Goal: Task Accomplishment & Management: Manage account settings

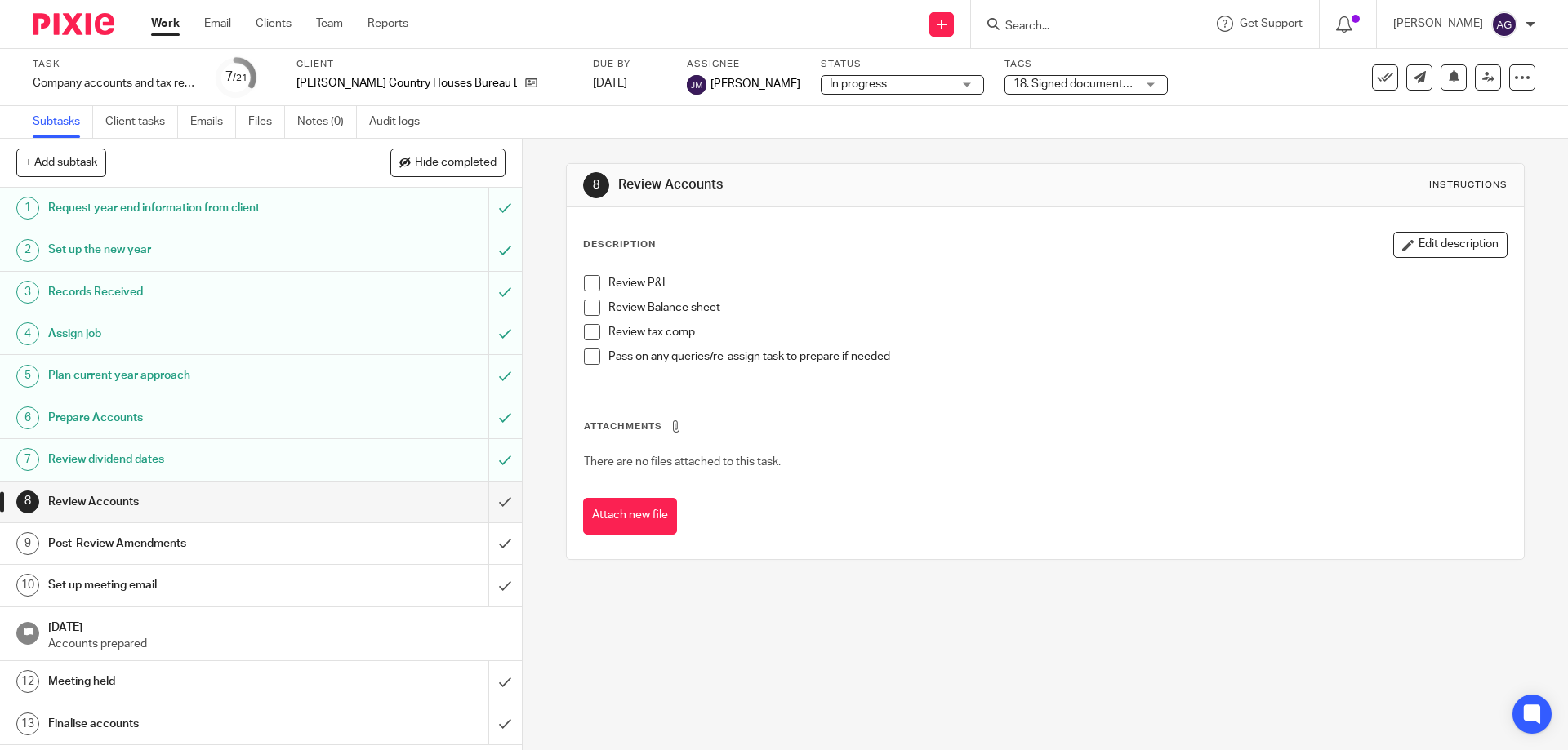
click at [1117, 31] on input "Search" at bounding box center [1077, 26] width 147 height 14
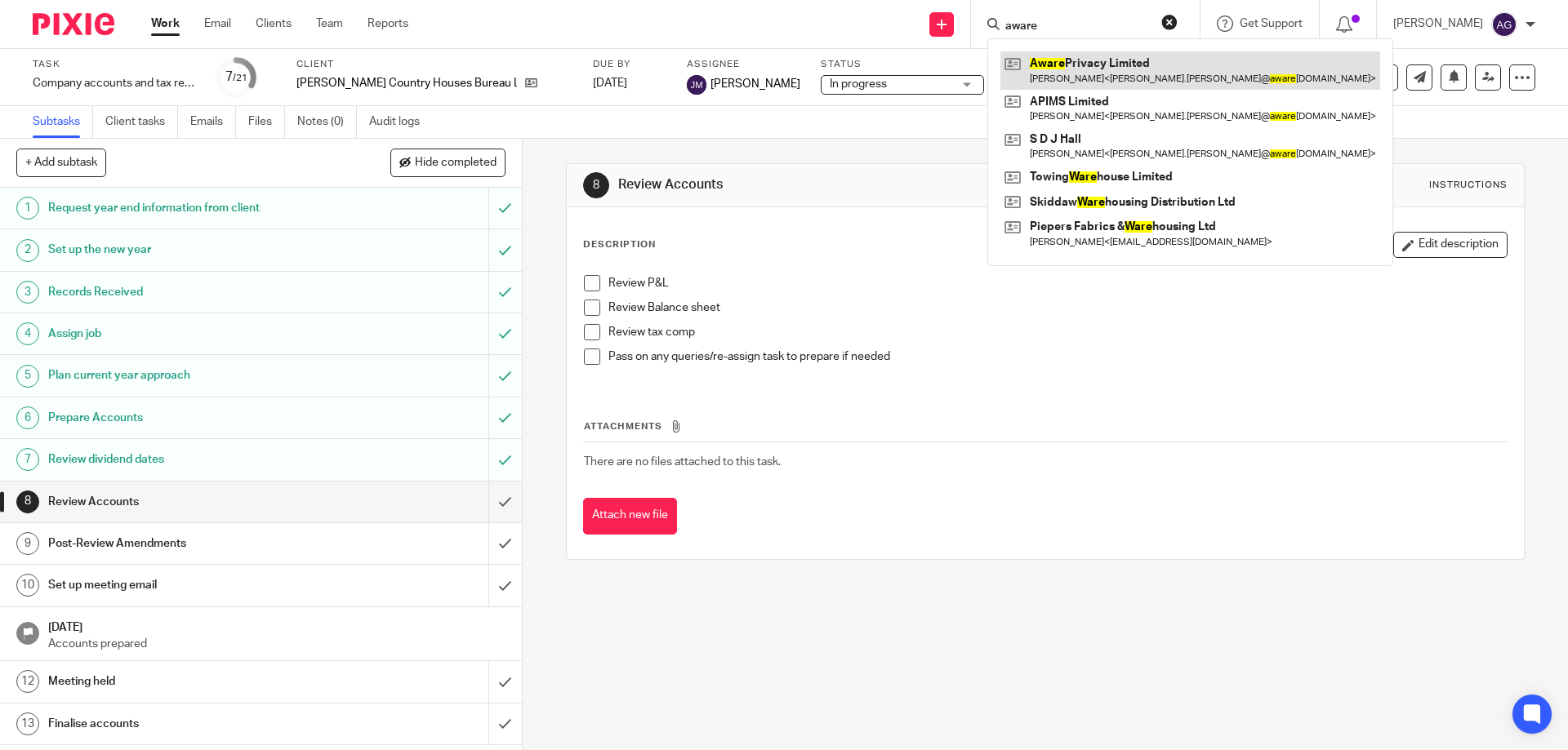
type input "aware"
click at [1101, 66] on link at bounding box center [1189, 70] width 379 height 38
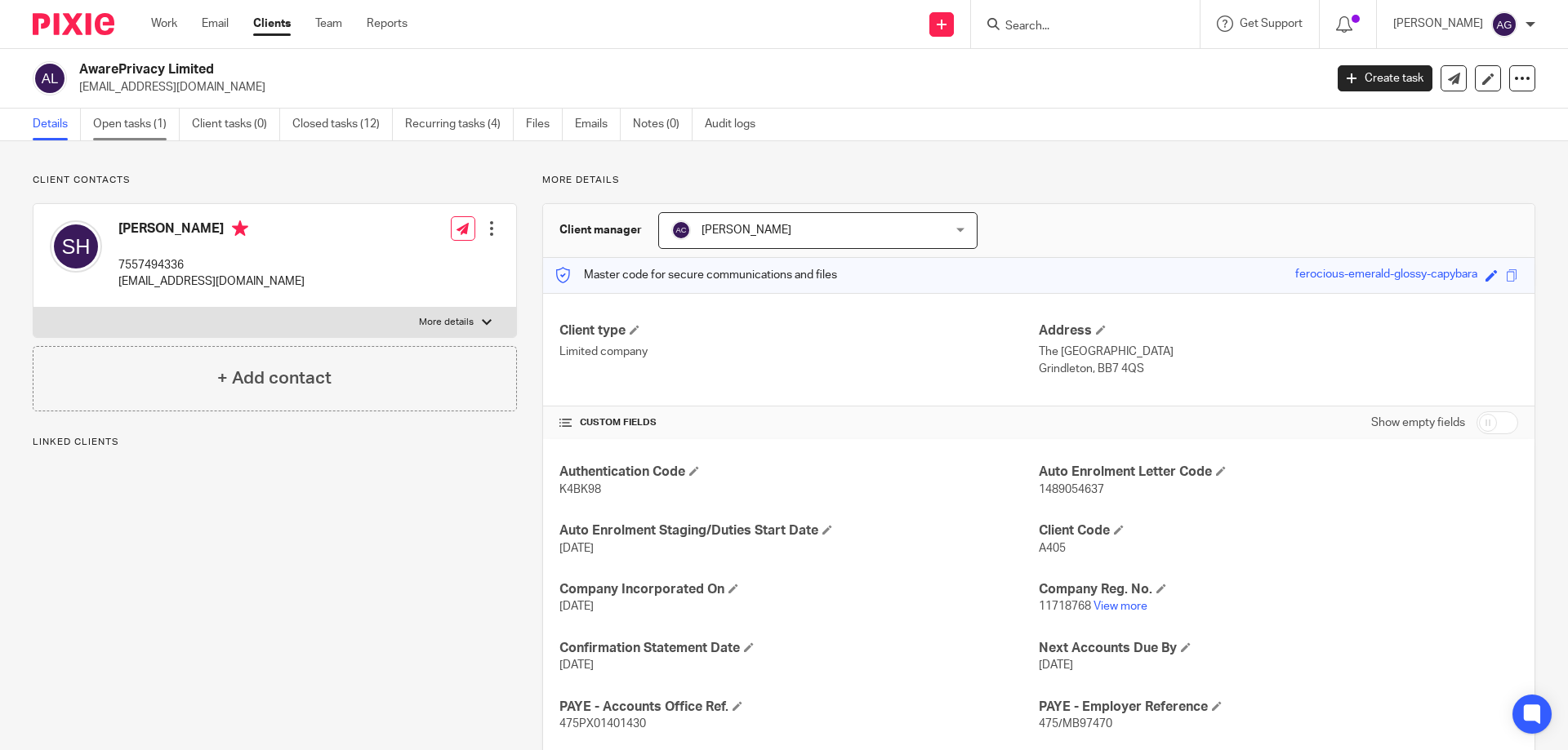
click at [113, 127] on link "Open tasks (1)" at bounding box center [136, 124] width 87 height 32
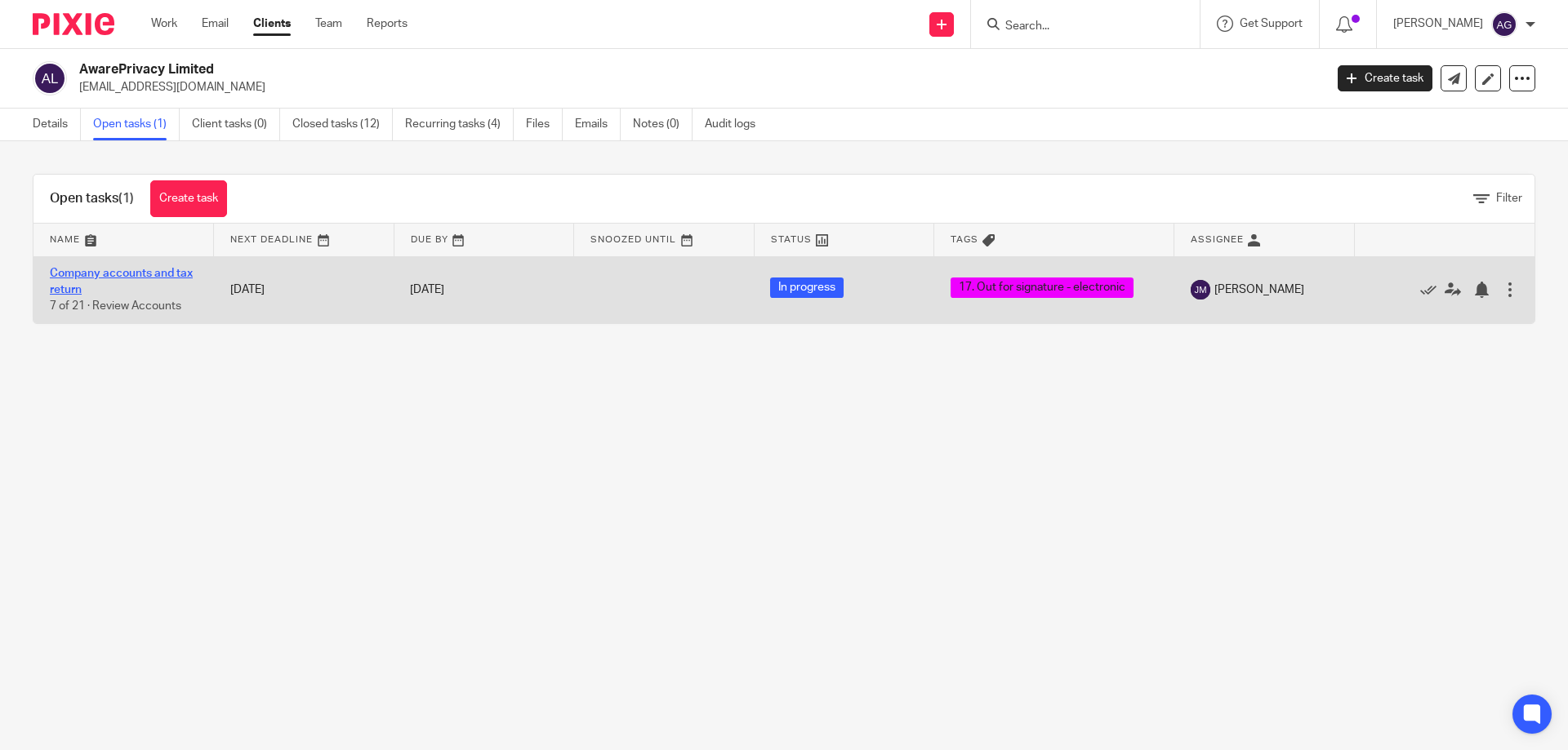
click at [115, 268] on link "Company accounts and tax return" at bounding box center [121, 281] width 143 height 28
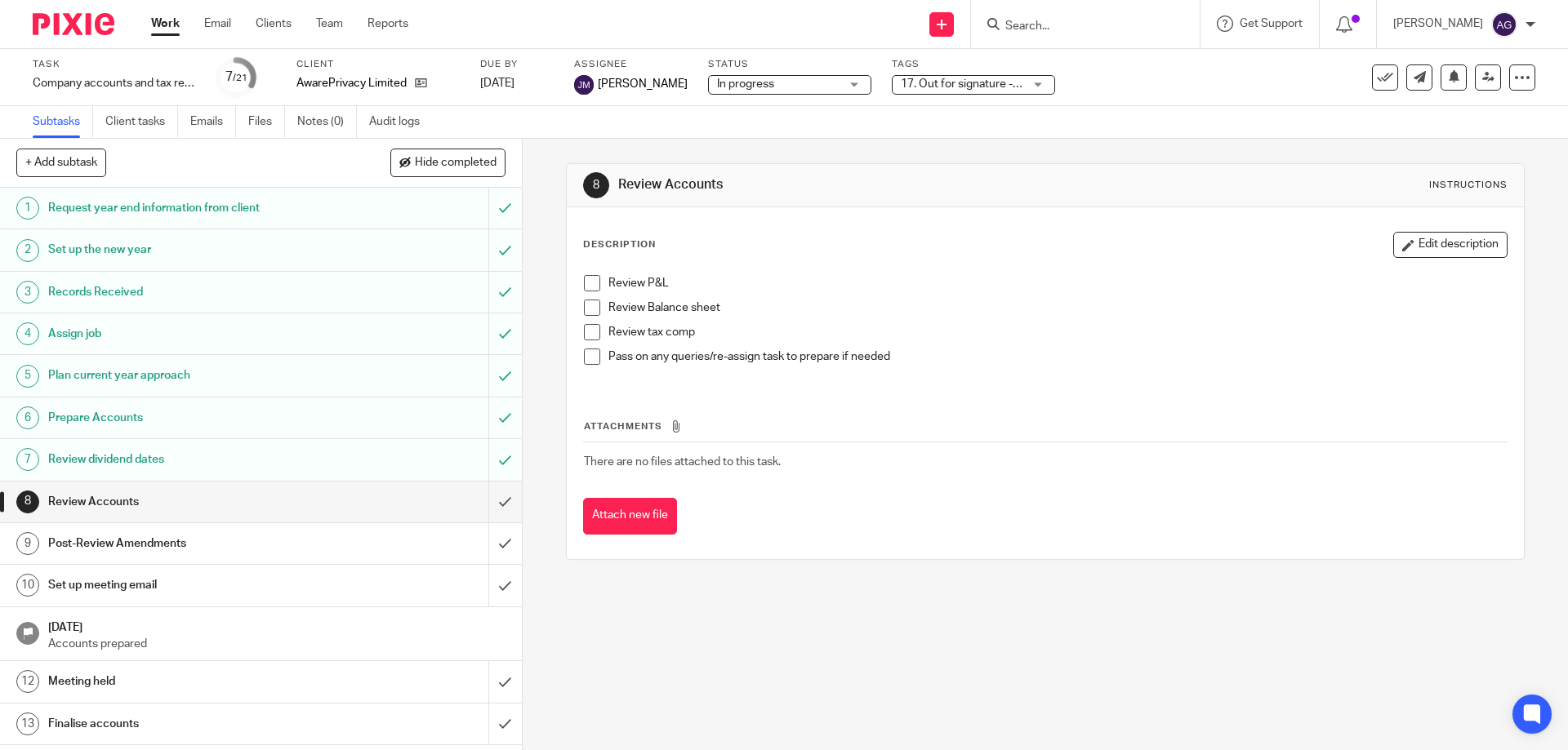
click at [963, 87] on span "17. Out for signature - electronic" at bounding box center [984, 84] width 166 height 11
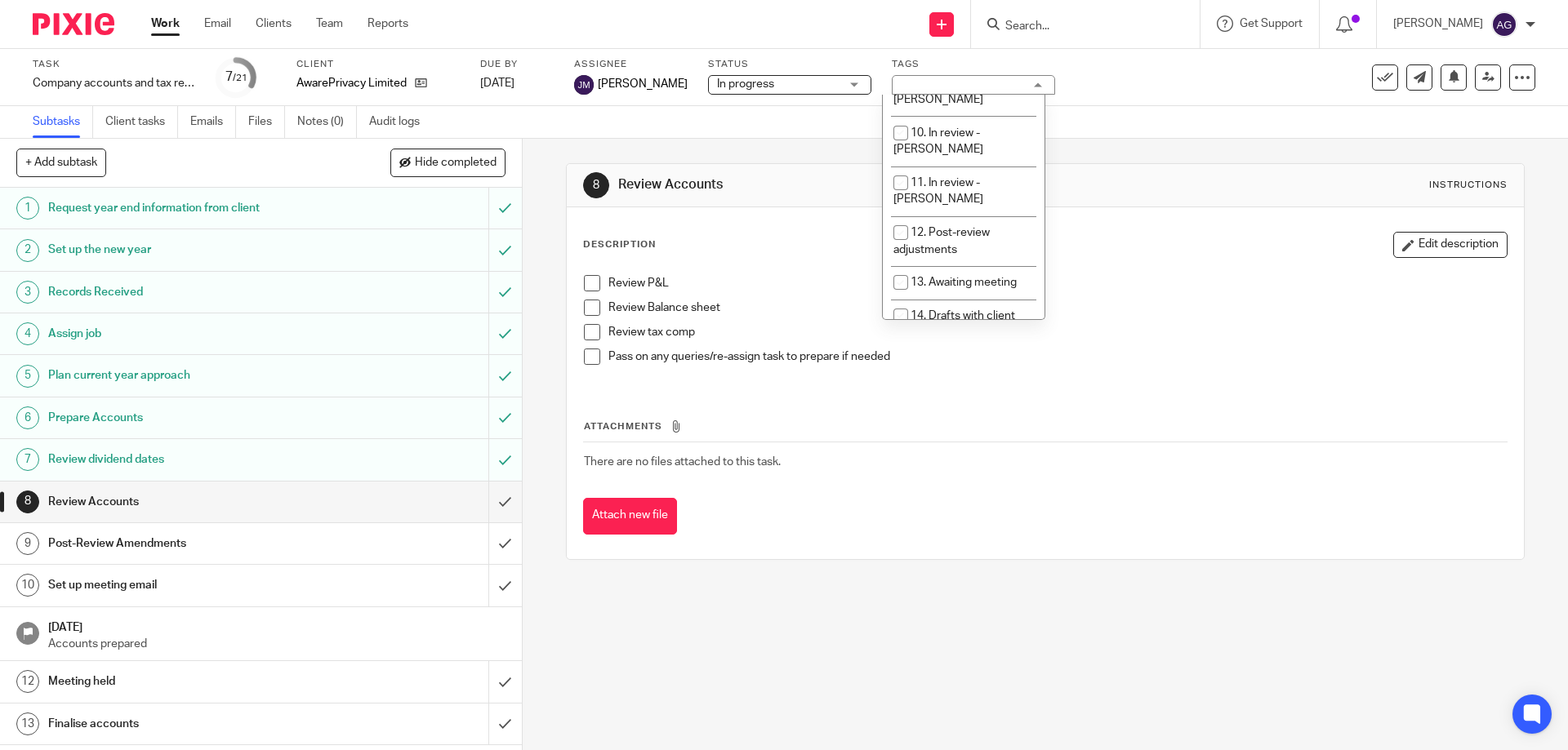
scroll to position [572, 0]
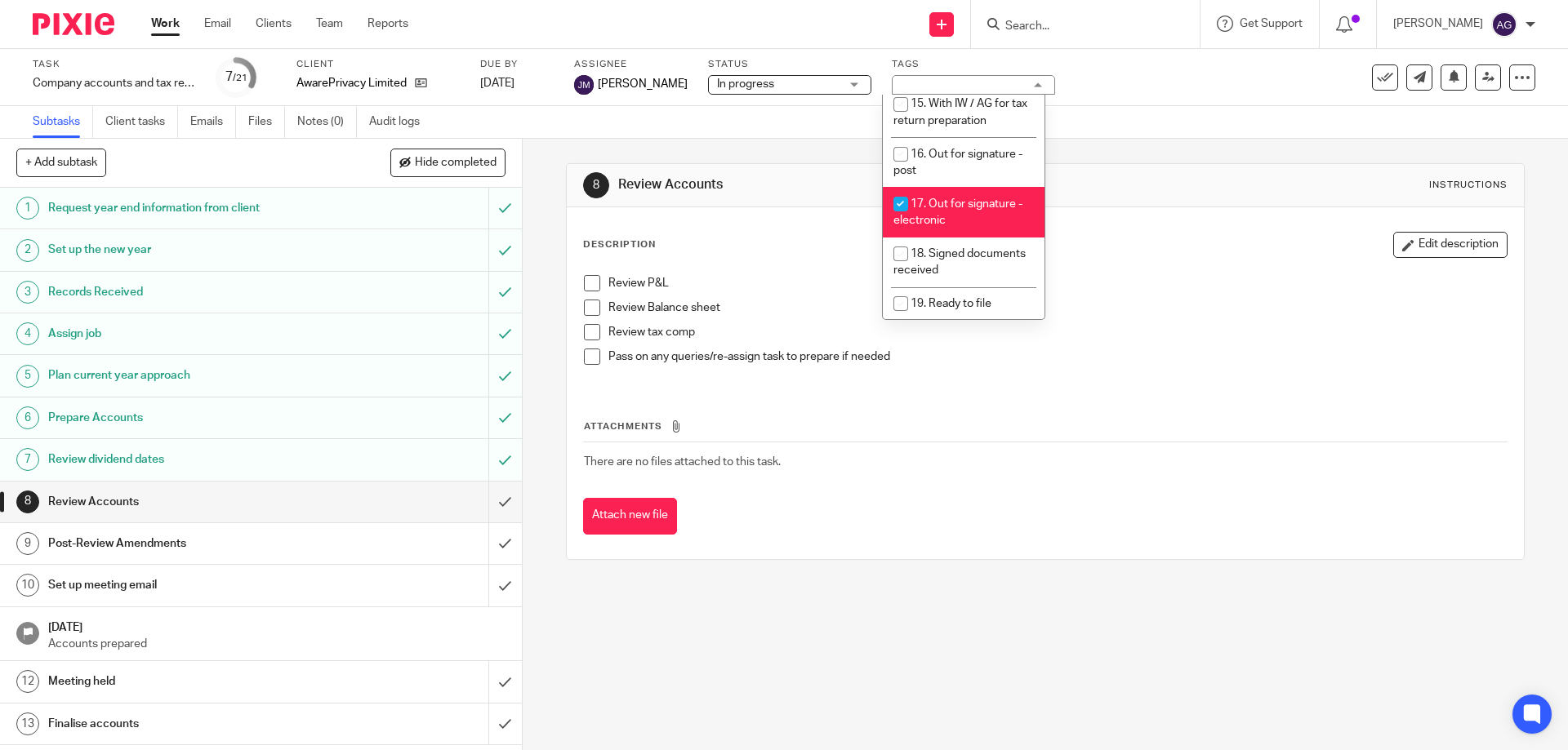
click at [923, 187] on li "17. Out for signature - electronic" at bounding box center [963, 211] width 162 height 49
checkbox input "false"
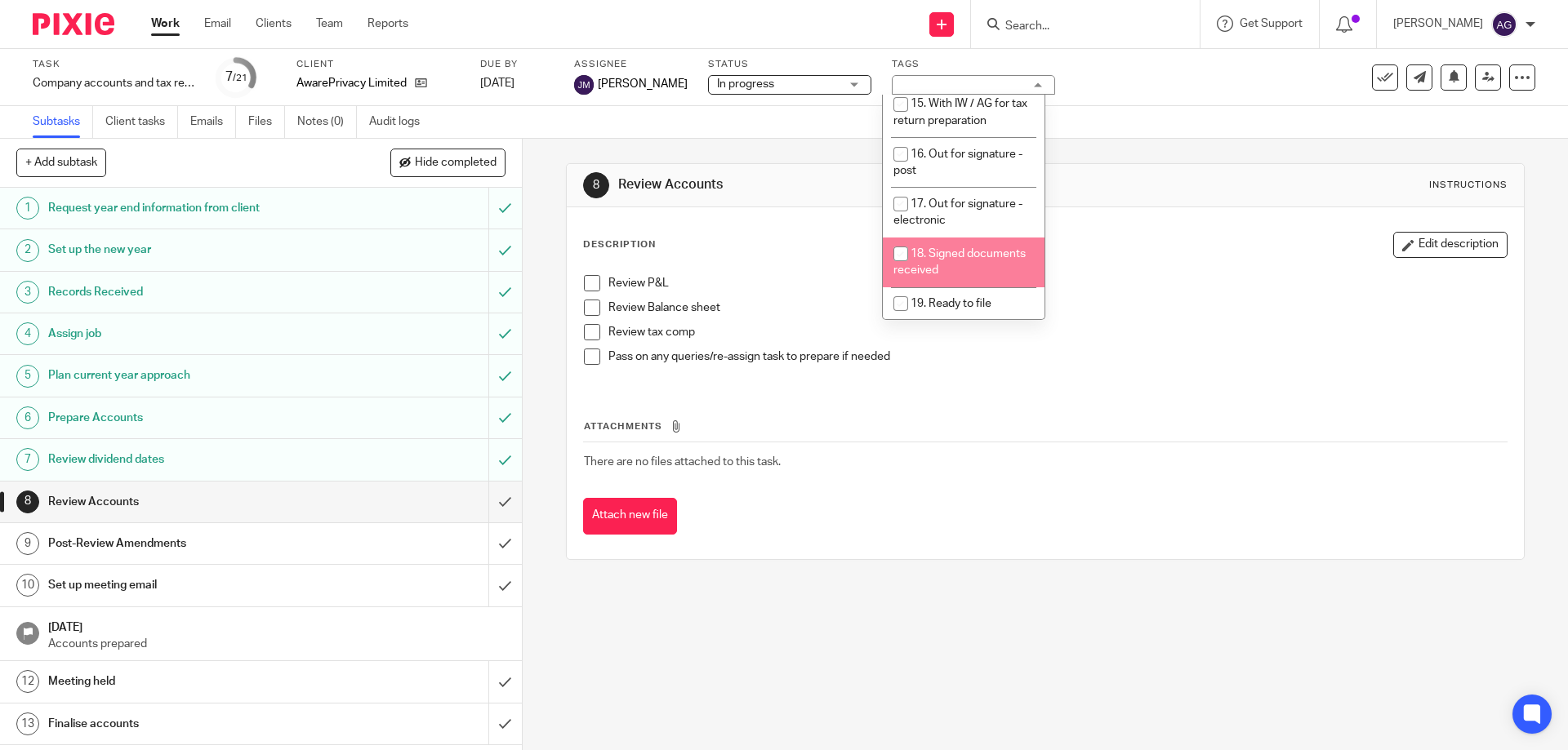
click at [931, 248] on span "18. Signed documents received" at bounding box center [959, 262] width 132 height 29
checkbox input "true"
click at [1293, 180] on div "8 Review Accounts Instructions" at bounding box center [1044, 185] width 923 height 26
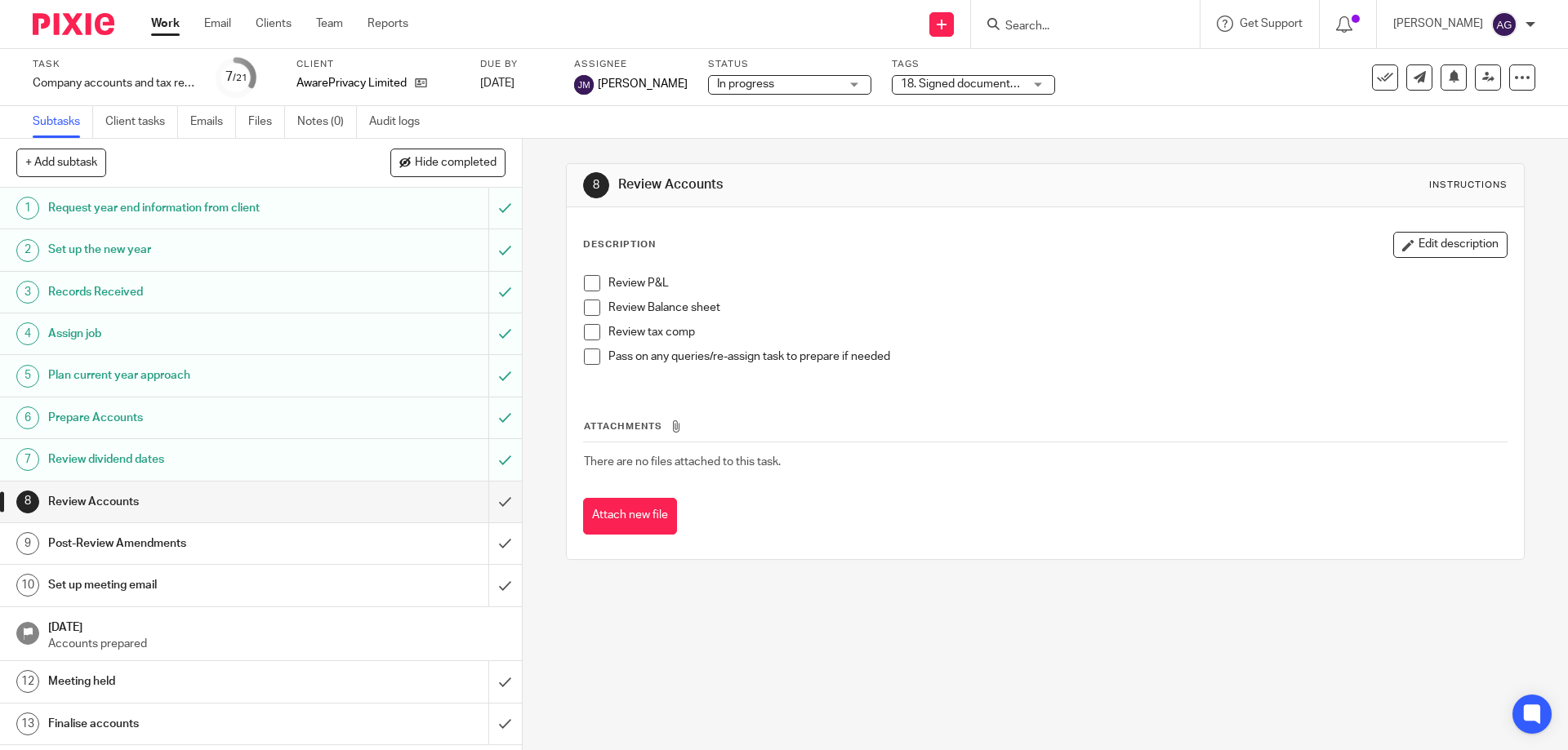
click at [1123, 26] on input "Search" at bounding box center [1077, 26] width 147 height 14
type input "api"
click at [1086, 66] on link at bounding box center [1138, 70] width 276 height 38
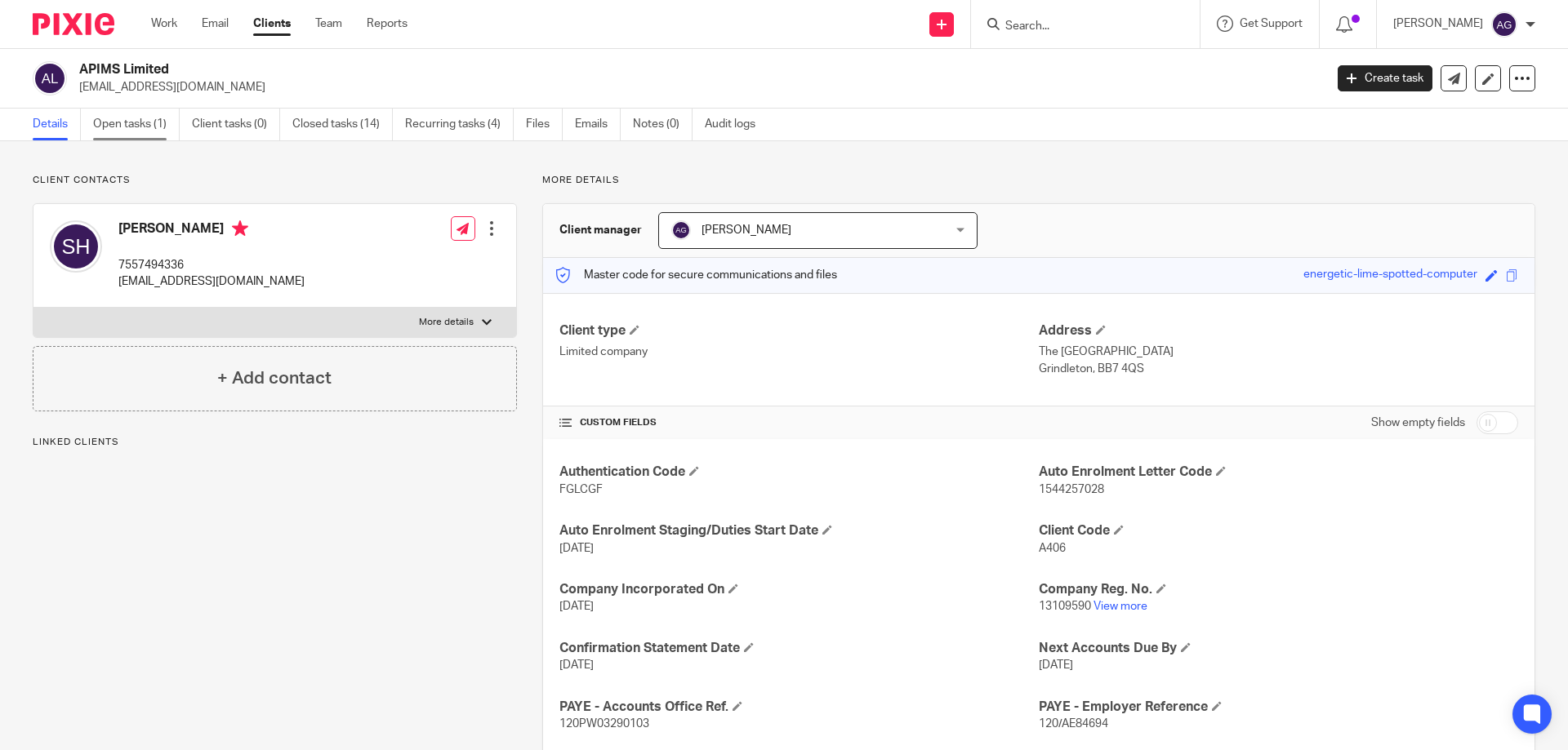
click at [119, 112] on link "Open tasks (1)" at bounding box center [136, 124] width 87 height 32
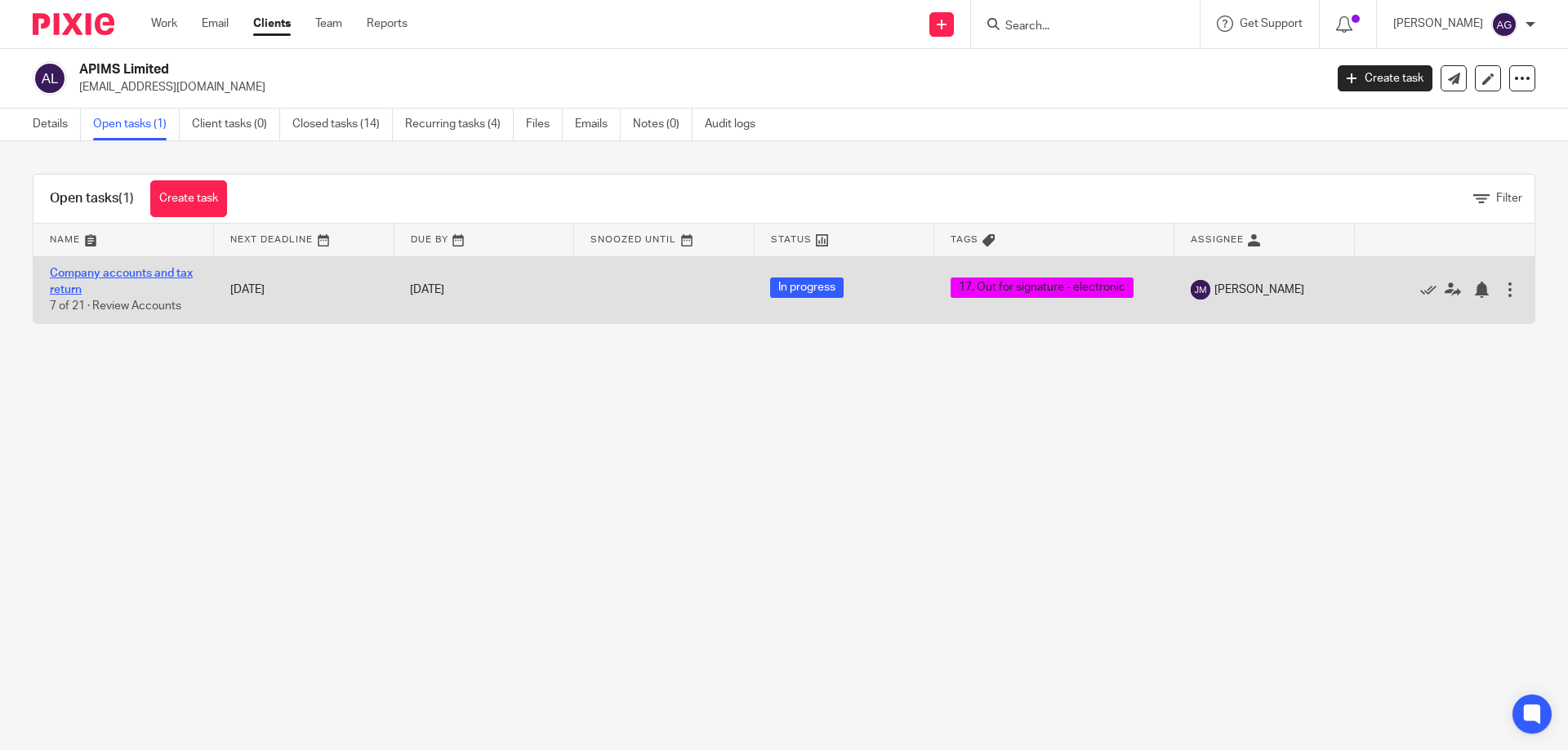
click at [110, 268] on link "Company accounts and tax return" at bounding box center [121, 281] width 143 height 28
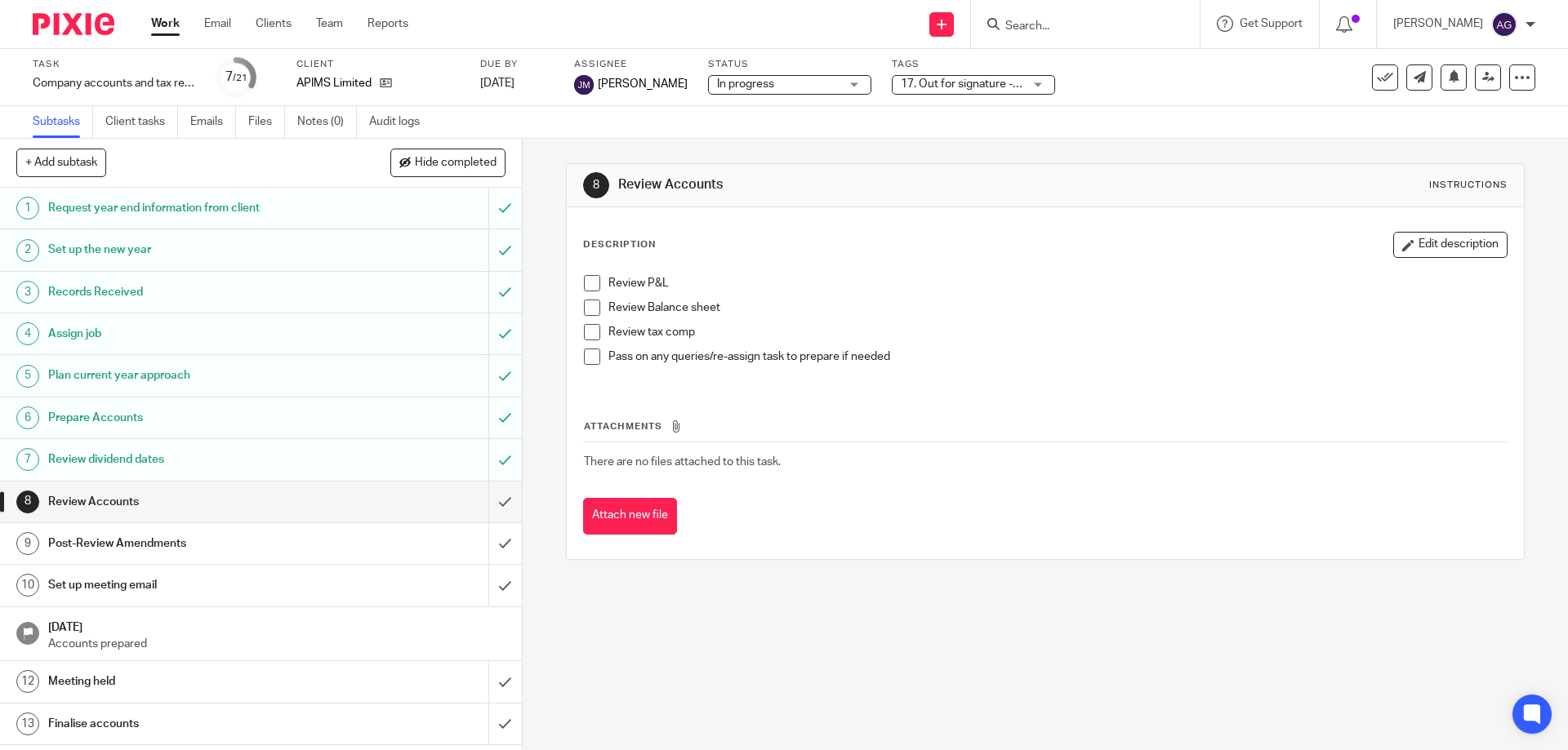
click at [921, 82] on span "17. Out for signature - electronic" at bounding box center [984, 84] width 166 height 11
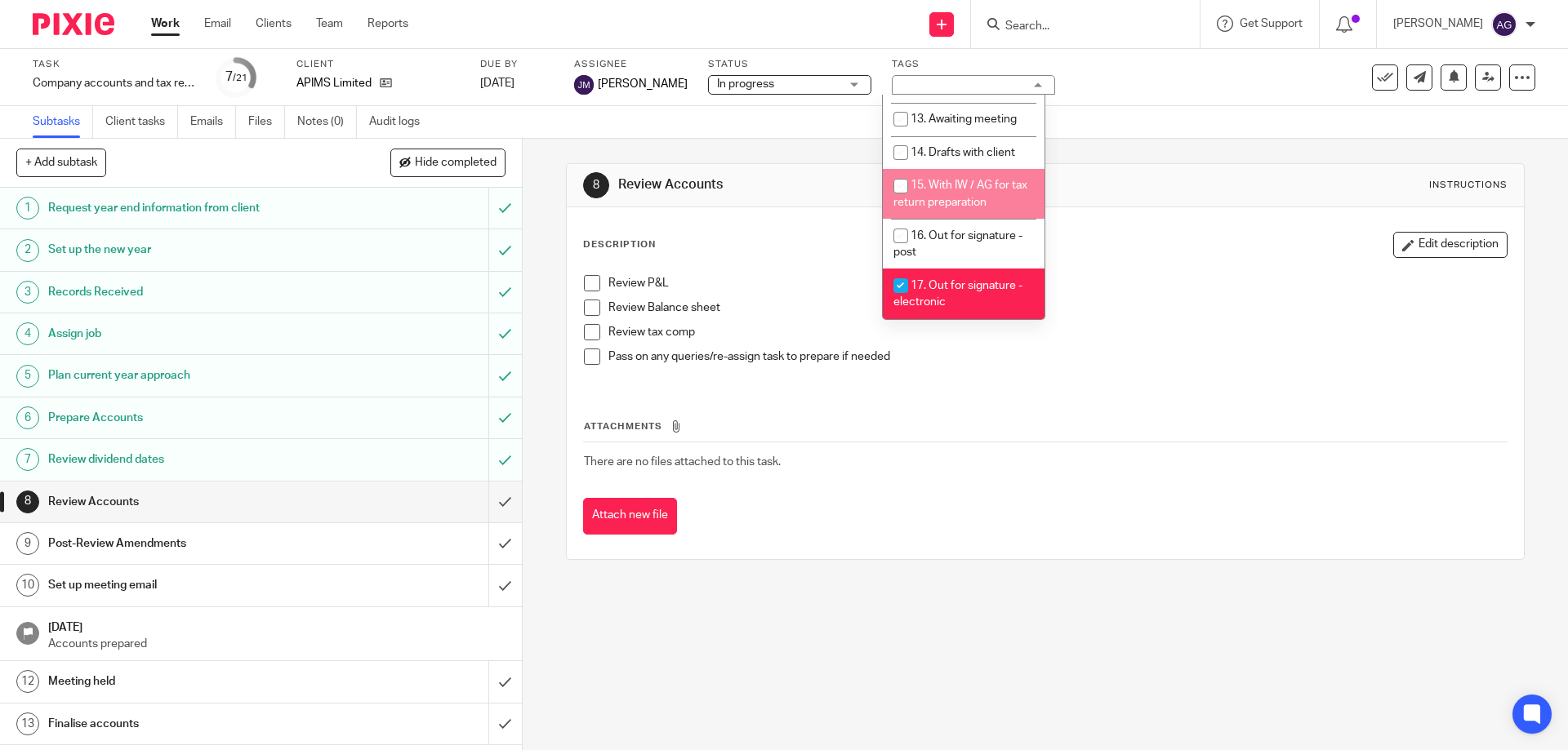
scroll to position [572, 0]
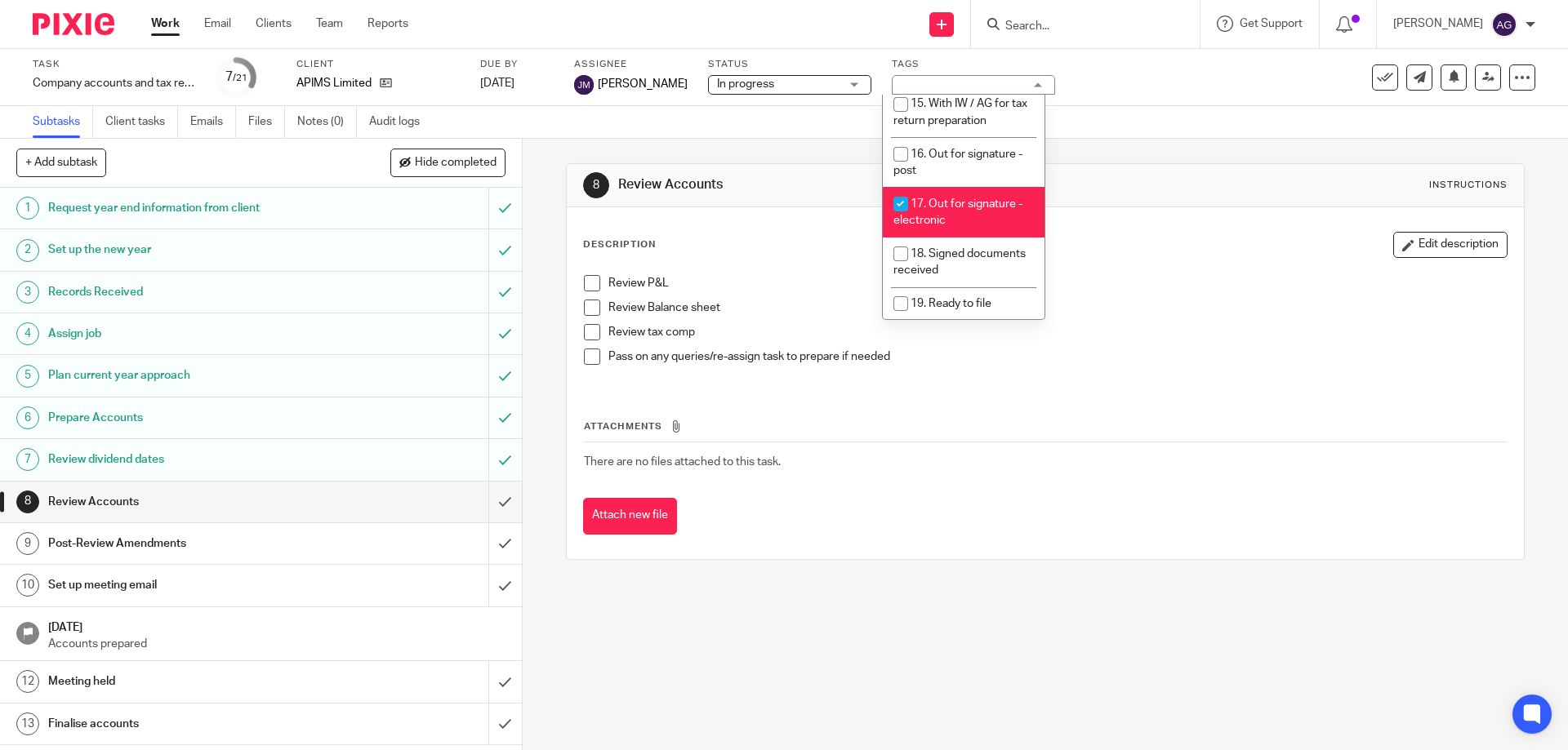
click at [871, 133] on div "Subtasks Client tasks Emails Files Notes (0) Audit logs" at bounding box center [784, 123] width 1568 height 32
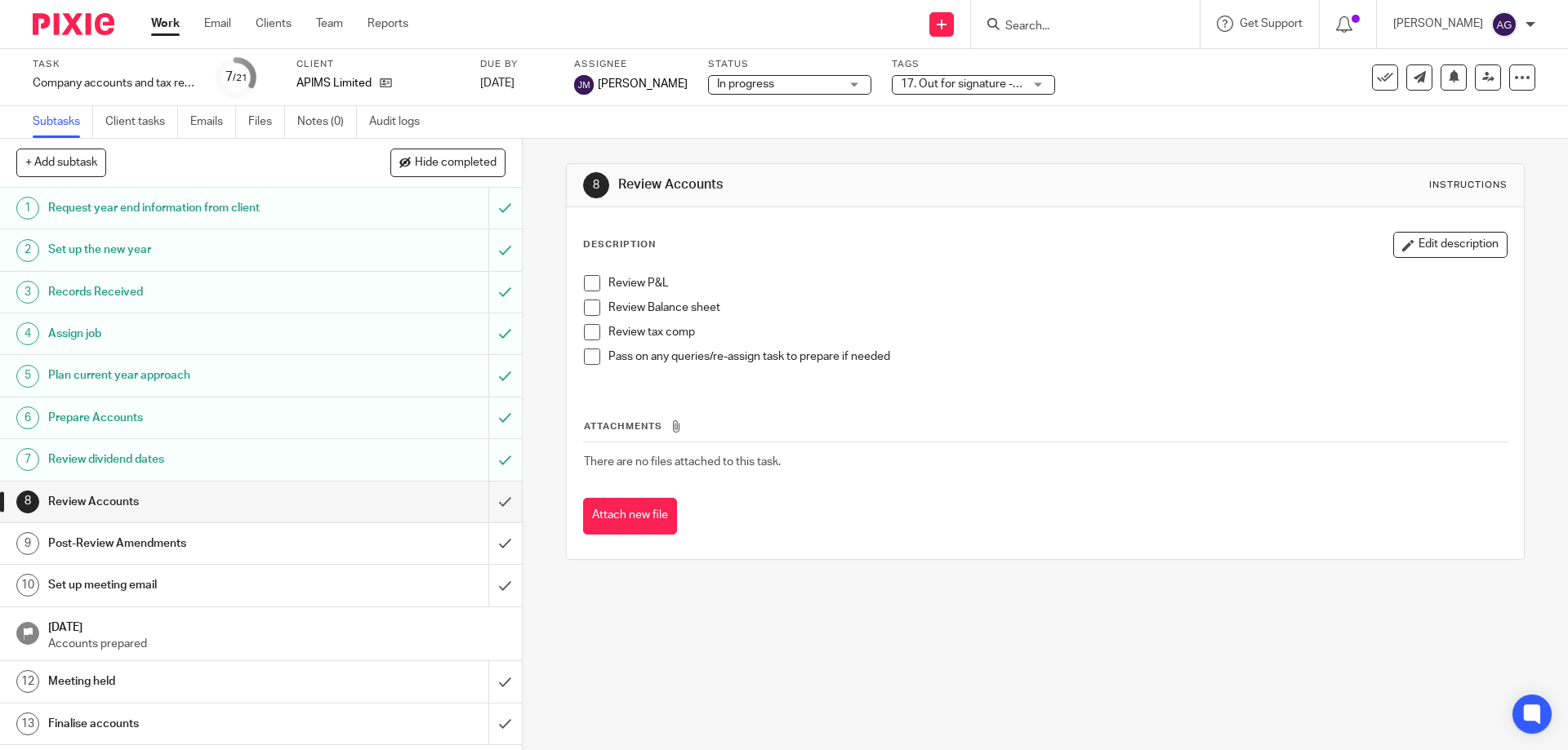
click at [953, 86] on span "17. Out for signature - electronic" at bounding box center [984, 84] width 166 height 11
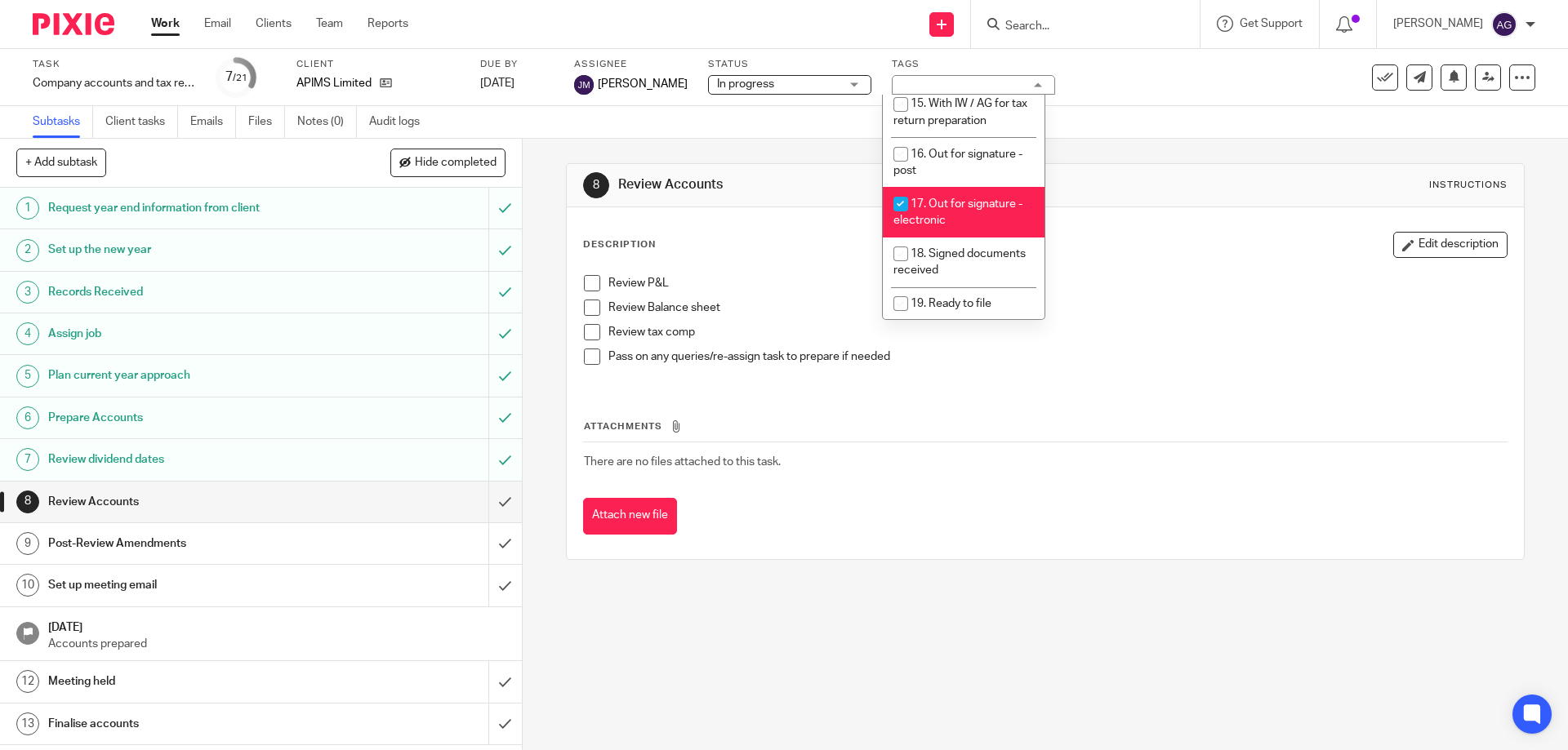
click at [922, 199] on span "17. Out for signature - electronic" at bounding box center [958, 213] width 129 height 29
checkbox input "false"
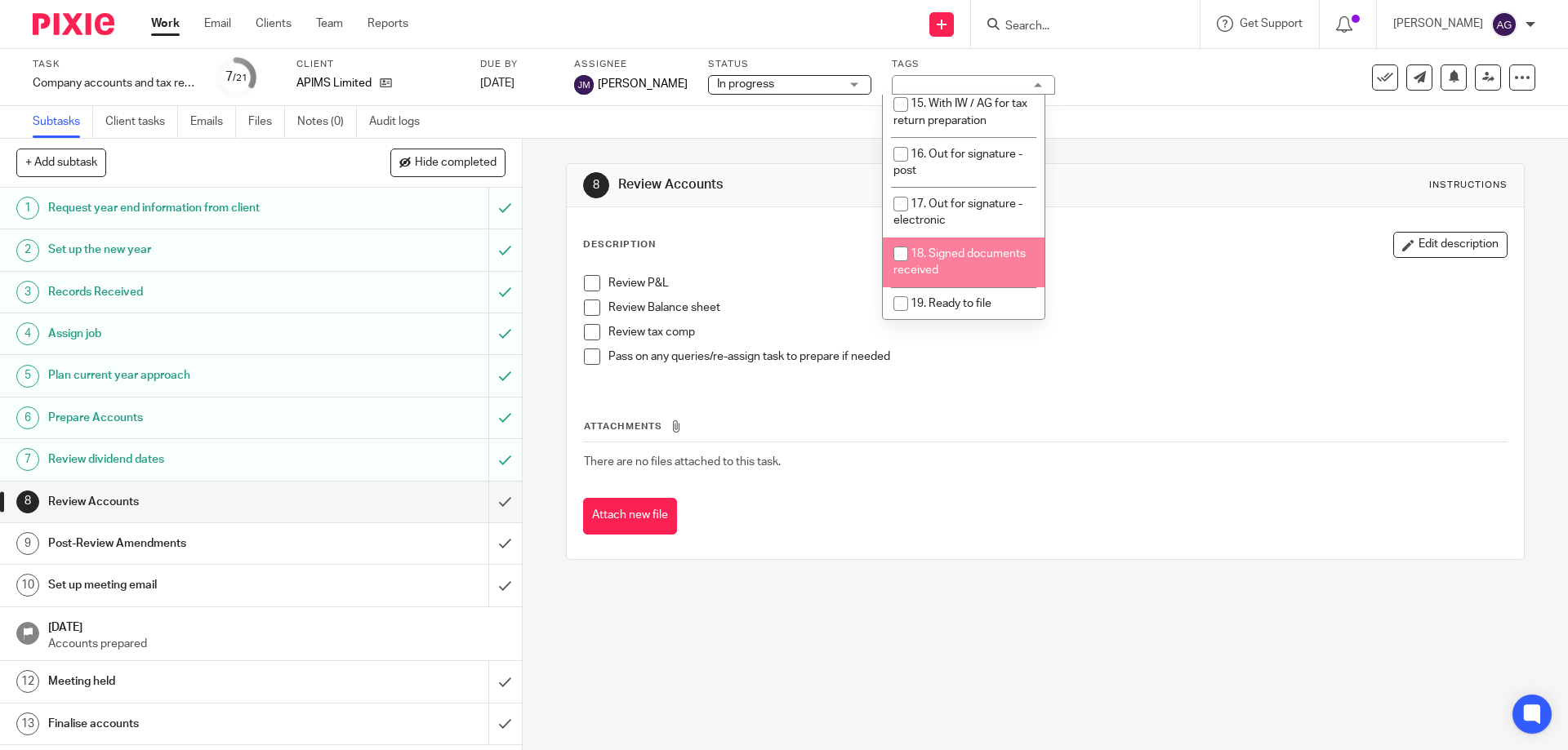
click at [934, 248] on span "18. Signed documents received" at bounding box center [959, 262] width 132 height 29
checkbox input "true"
click at [1230, 150] on div "8 Review Accounts Instructions Description Edit description Review P&L Review B…" at bounding box center [1045, 361] width 958 height 446
